Goal: Find specific page/section: Find specific page/section

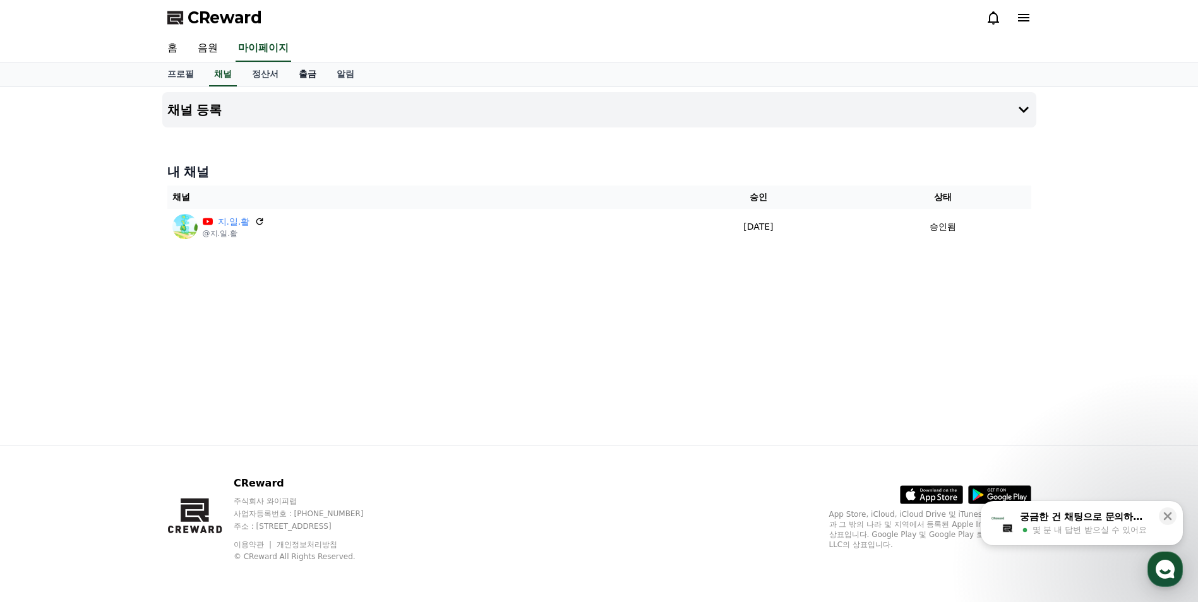
click at [316, 76] on link "출금" at bounding box center [308, 75] width 38 height 24
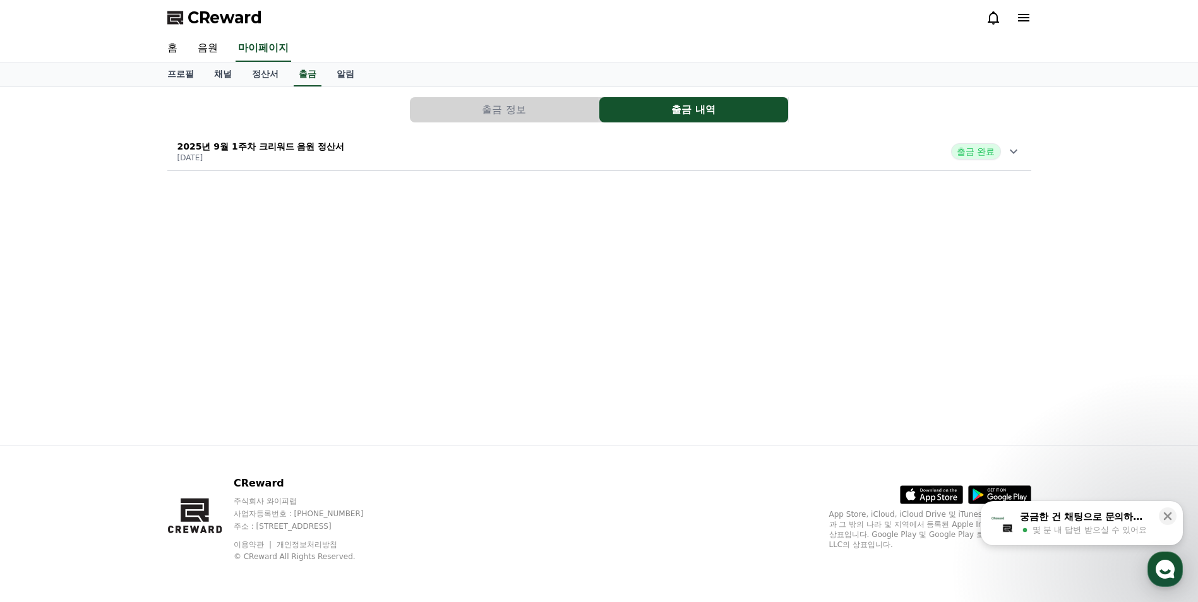
click at [1013, 152] on icon at bounding box center [1013, 152] width 8 height 4
click at [220, 76] on link "채널" at bounding box center [223, 75] width 38 height 24
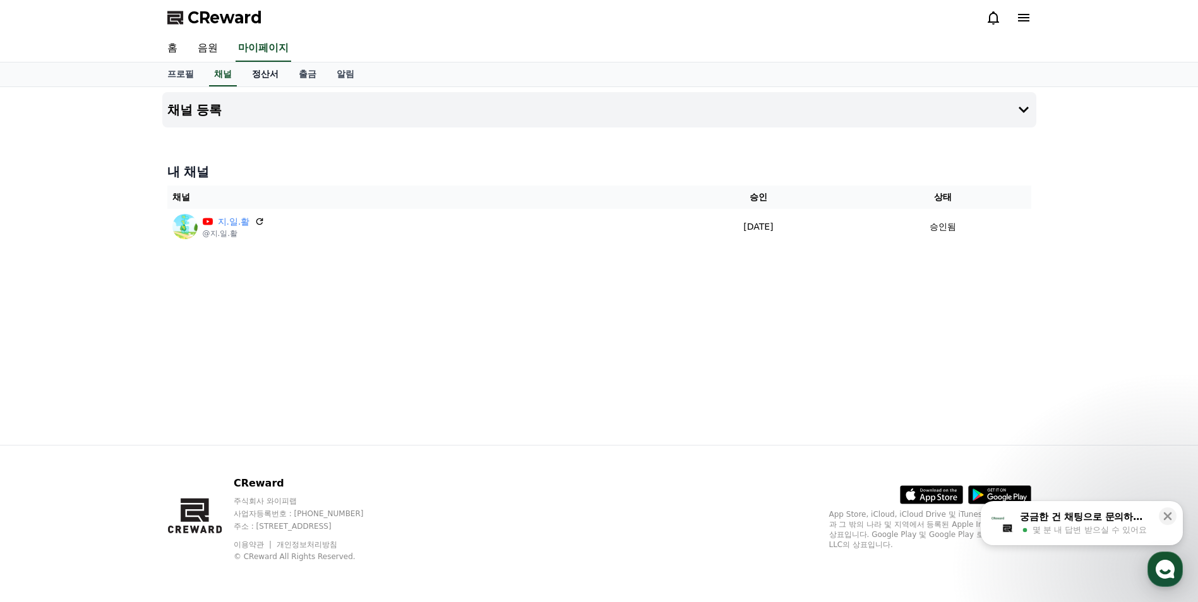
click at [254, 73] on link "정산서" at bounding box center [265, 75] width 47 height 24
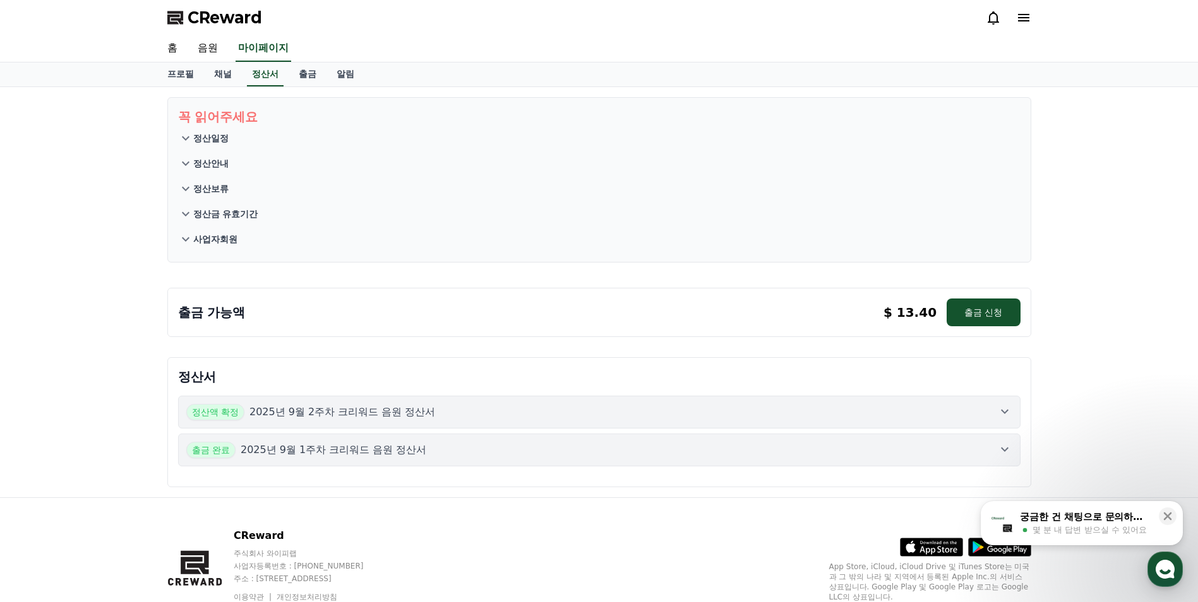
click at [1003, 448] on icon at bounding box center [1004, 449] width 15 height 15
